Goal: Information Seeking & Learning: Find specific fact

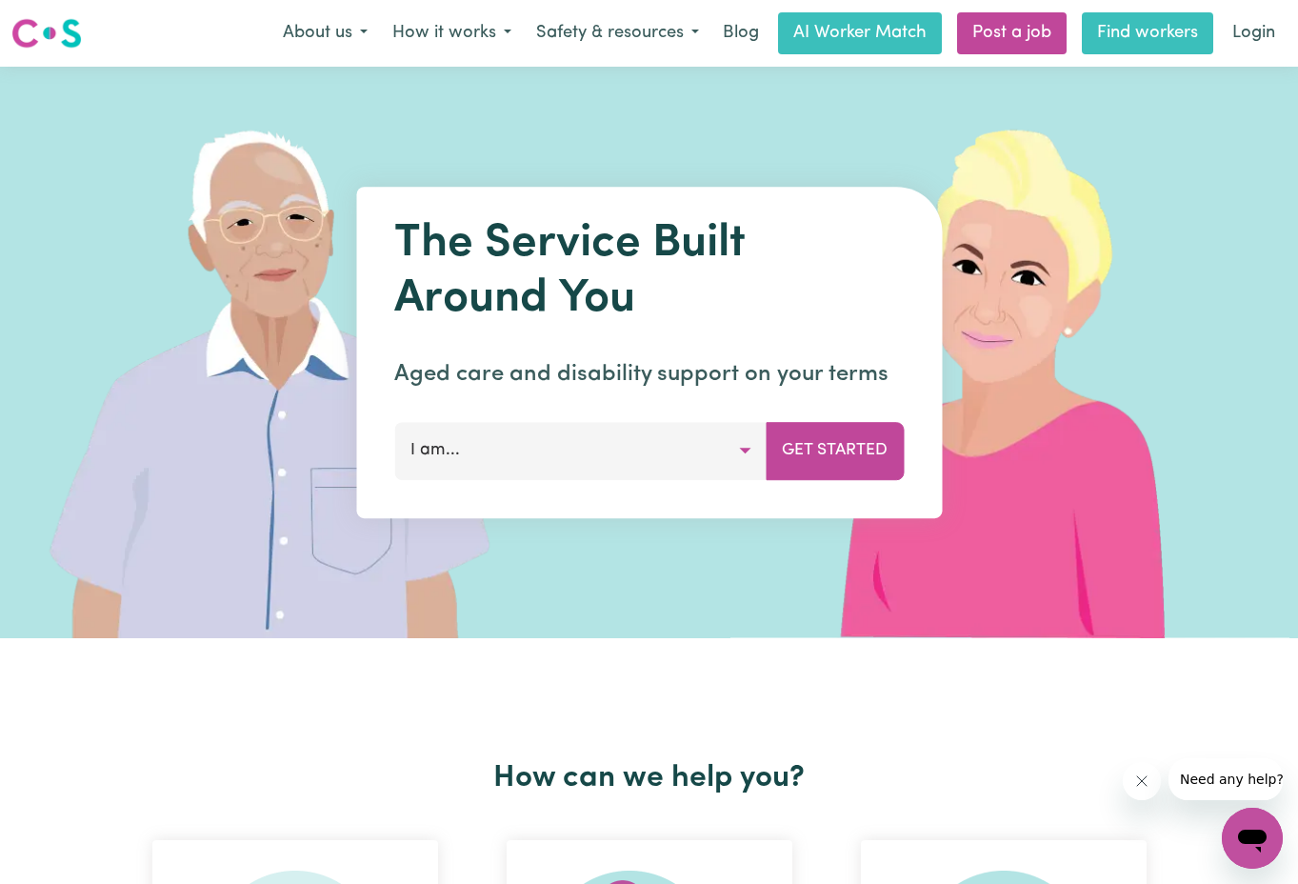
click at [1105, 47] on link "Find workers" at bounding box center [1147, 33] width 131 height 42
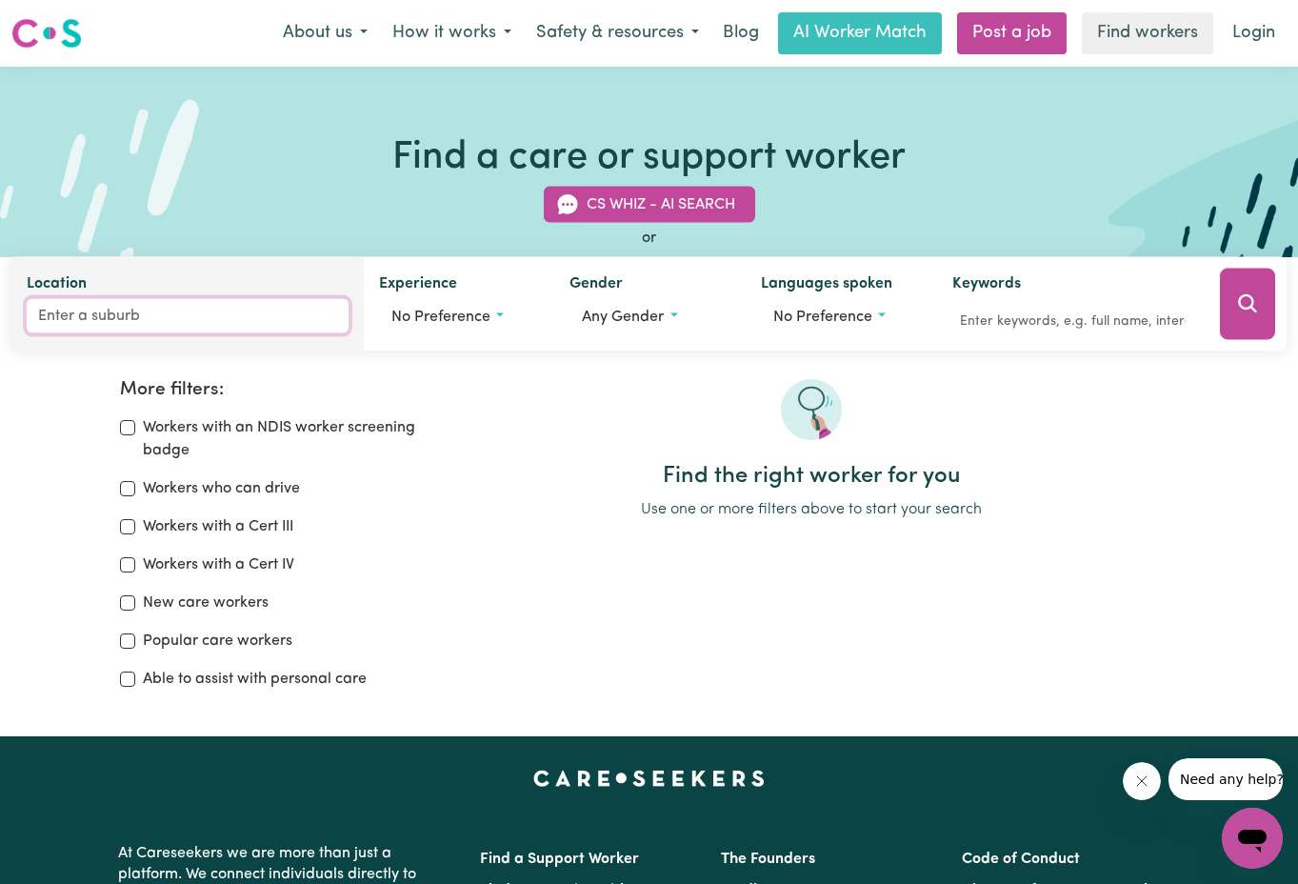
click at [202, 320] on input "Location" at bounding box center [188, 316] width 322 height 34
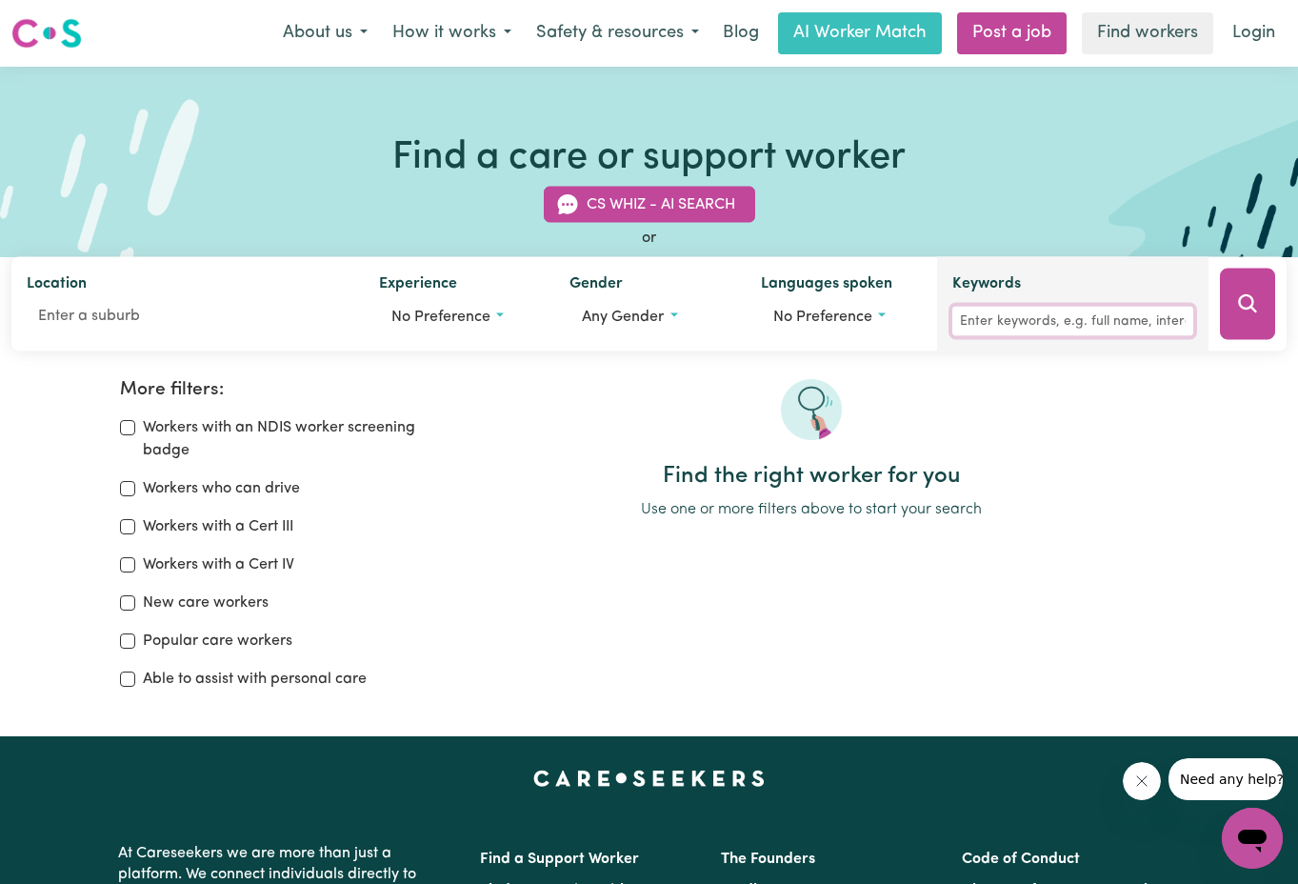
click at [1080, 326] on input "Keywords" at bounding box center [1072, 322] width 241 height 30
paste input "[PERSON_NAME]"
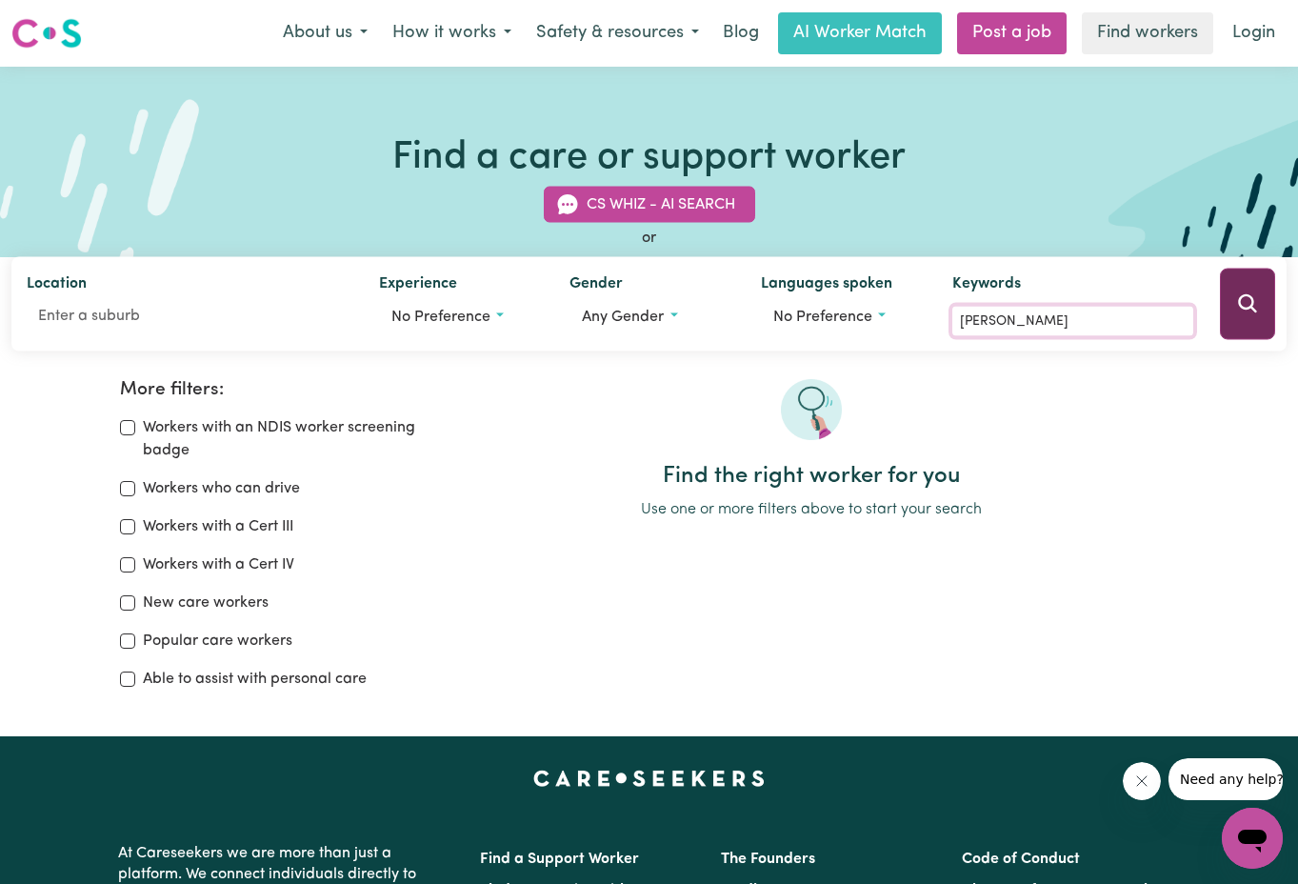
type input "[PERSON_NAME]"
click at [1265, 318] on button "Search" at bounding box center [1247, 304] width 55 height 71
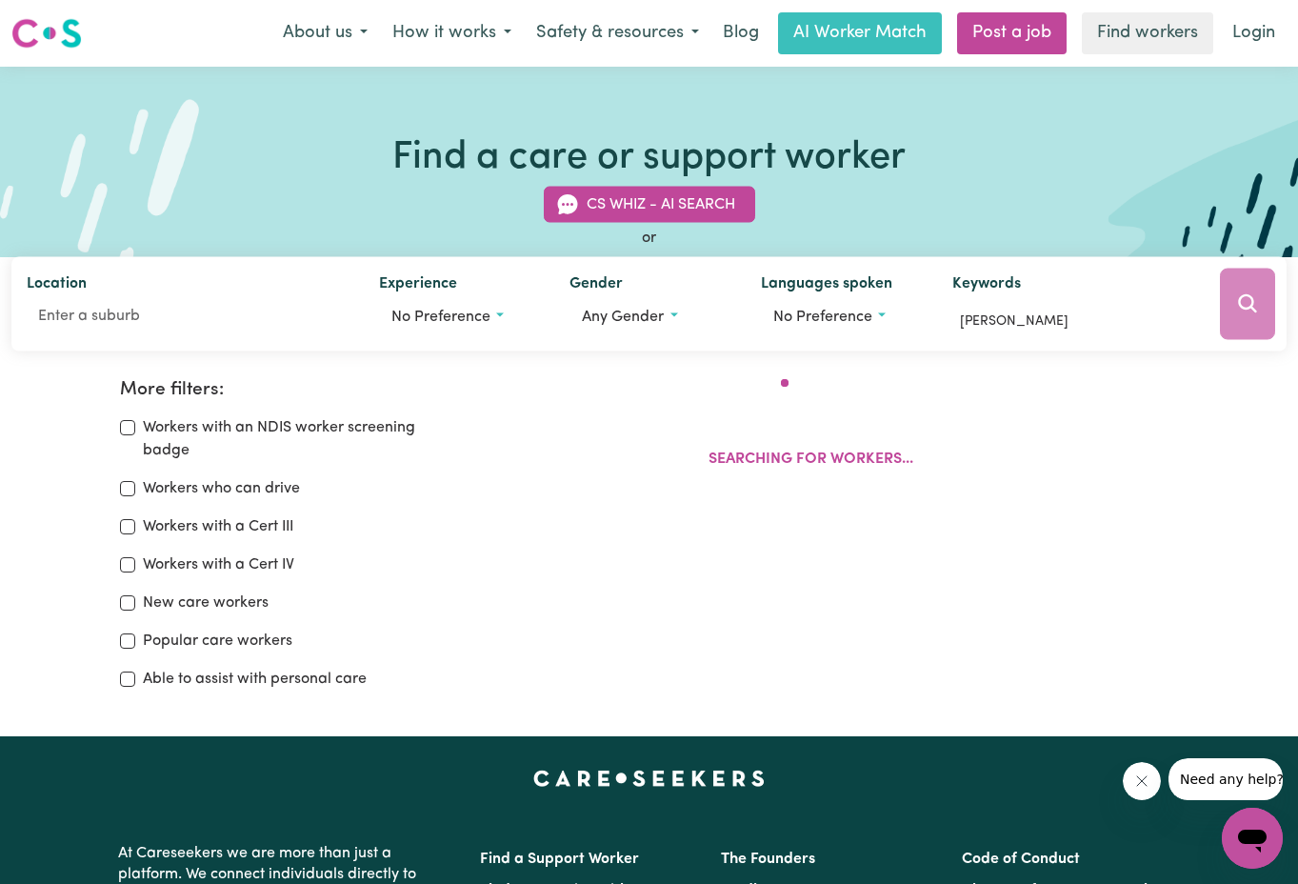
scroll to position [318, 0]
